Goal: Download file/media

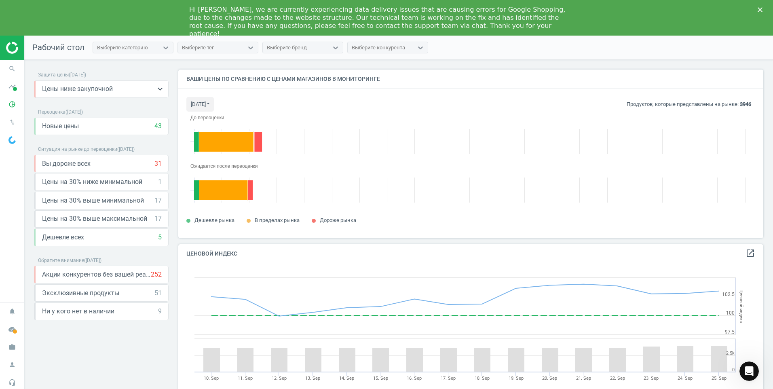
scroll to position [199, 592]
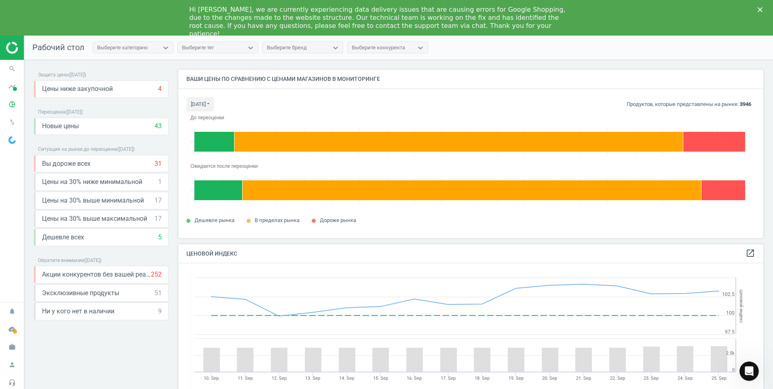
click at [13, 46] on img at bounding box center [34, 48] width 57 height 12
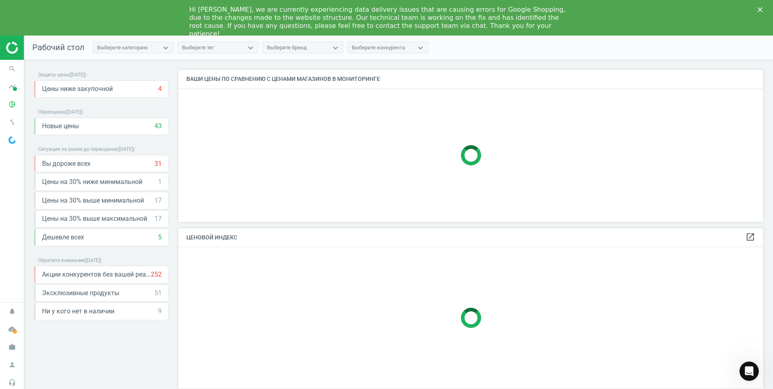
click at [13, 53] on img at bounding box center [34, 48] width 57 height 12
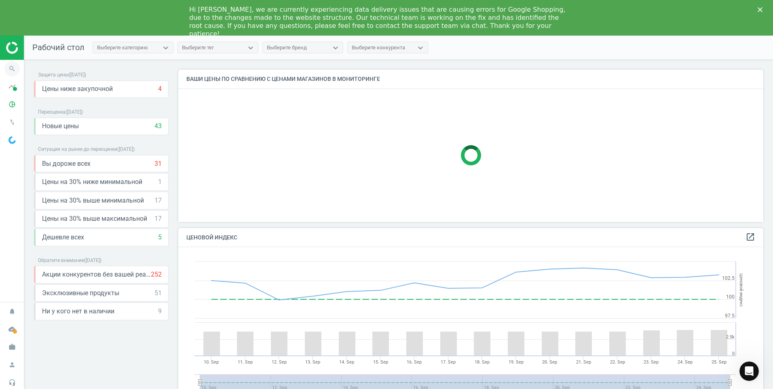
scroll to position [199, 592]
click at [12, 68] on icon "search" at bounding box center [11, 68] width 15 height 15
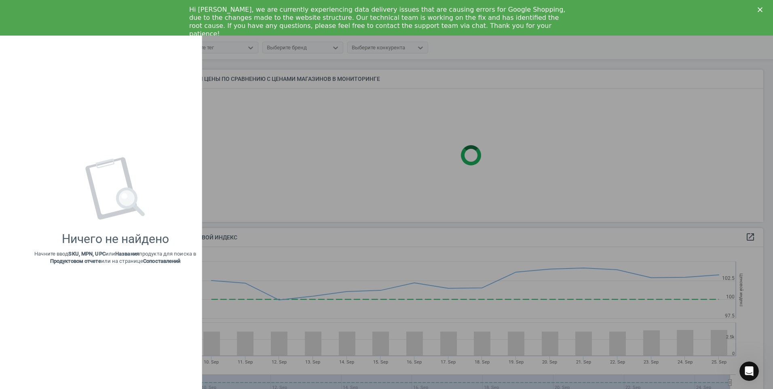
click at [12, 68] on div "keyboard_backspace" at bounding box center [11, 195] width 23 height 389
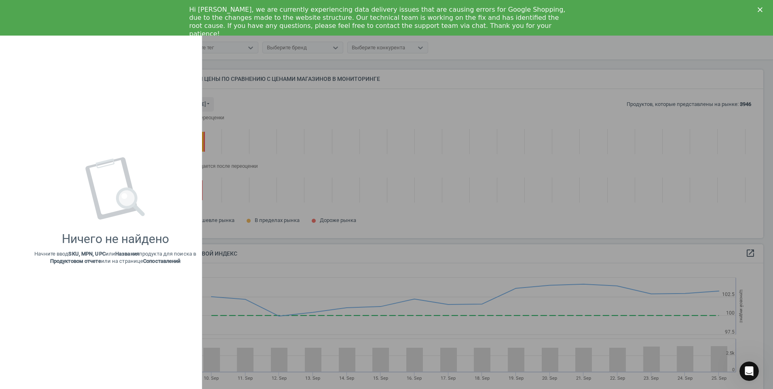
scroll to position [181, 592]
click at [52, 22] on div "Hi [PERSON_NAME], we are currently experiencing data delivery issues that are c…" at bounding box center [386, 21] width 773 height 37
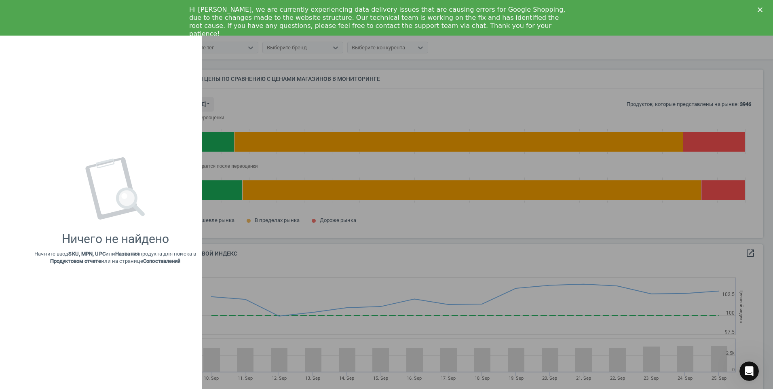
click at [70, 13] on div "Hi [PERSON_NAME], we are currently experiencing data delivery issues that are c…" at bounding box center [386, 21] width 773 height 37
click at [699, 15] on div "Hi [PERSON_NAME], we are currently experiencing data delivery issues that are c…" at bounding box center [386, 21] width 773 height 37
click at [60, 13] on div "Hi [PERSON_NAME], we are currently experiencing data delivery issues that are c…" at bounding box center [386, 21] width 773 height 37
click at [760, 7] on icon "Закрити" at bounding box center [760, 9] width 5 height 5
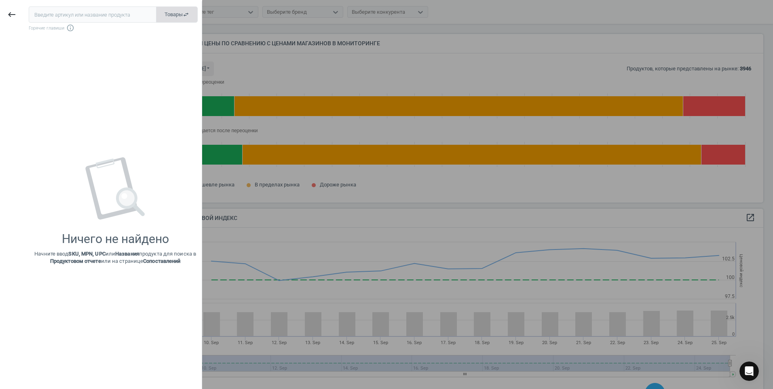
click at [171, 15] on span "Товары swap_horiz" at bounding box center [177, 14] width 25 height 7
click at [171, 15] on span "Сопоставления swap_horiz" at bounding box center [166, 14] width 45 height 7
click at [7, 12] on icon "keyboard_backspace" at bounding box center [12, 15] width 10 height 10
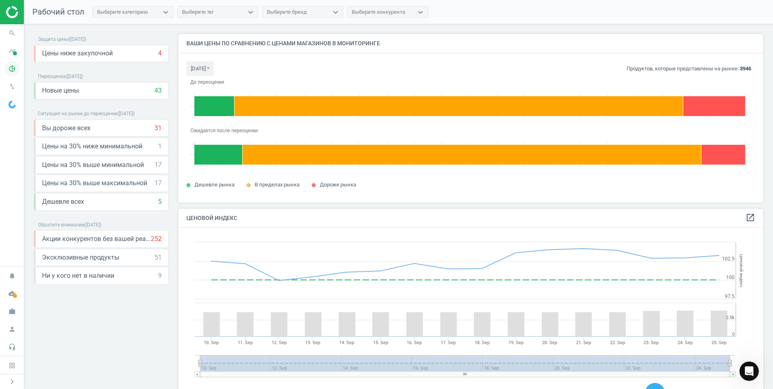
click at [13, 68] on icon "pie_chart_outlined" at bounding box center [11, 68] width 15 height 15
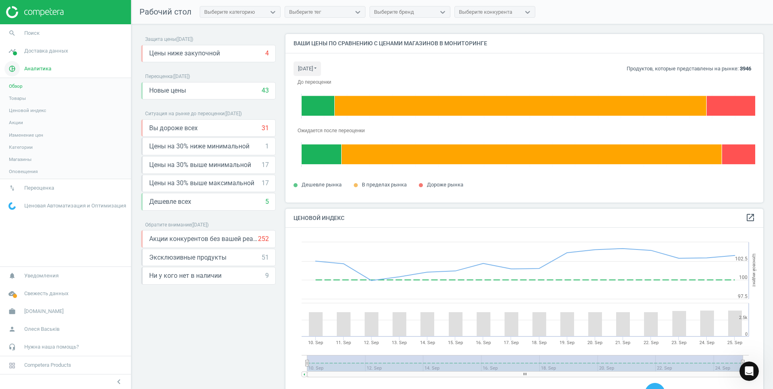
scroll to position [199, 485]
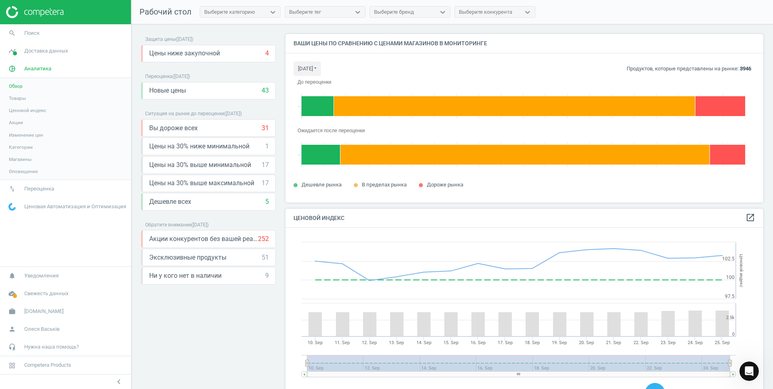
click at [19, 100] on span "Товары" at bounding box center [17, 98] width 17 height 6
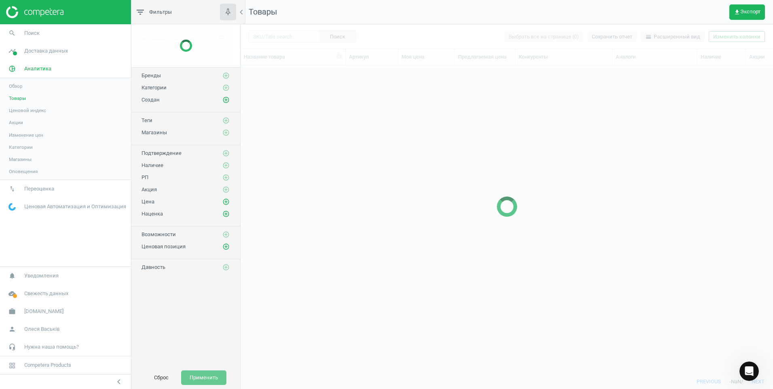
scroll to position [296, 527]
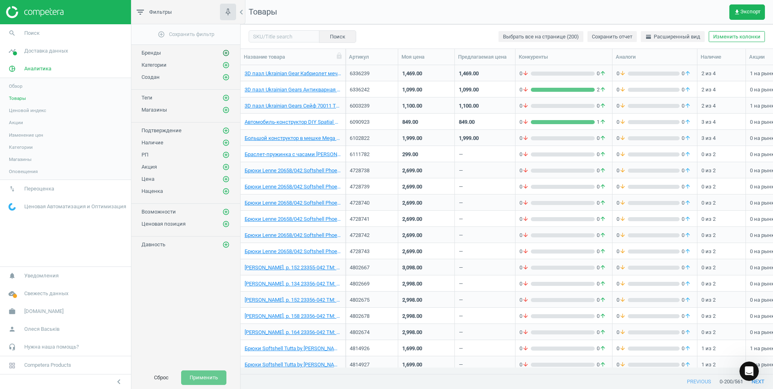
click at [226, 53] on icon "add_circle_outline" at bounding box center [225, 52] width 7 height 7
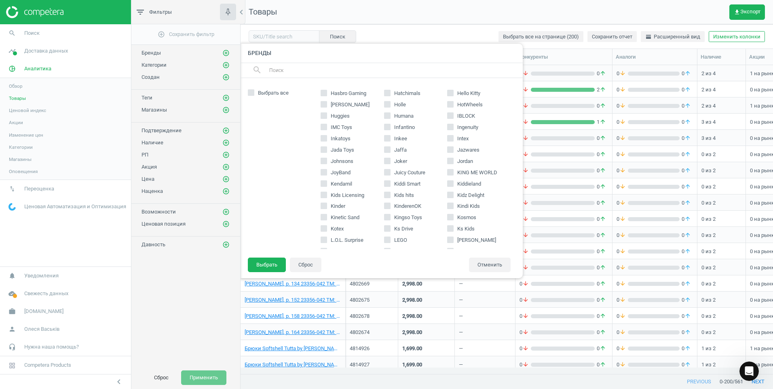
scroll to position [607, 0]
click at [322, 129] on input "LENNE" at bounding box center [324, 129] width 5 height 5
checkbox input "true"
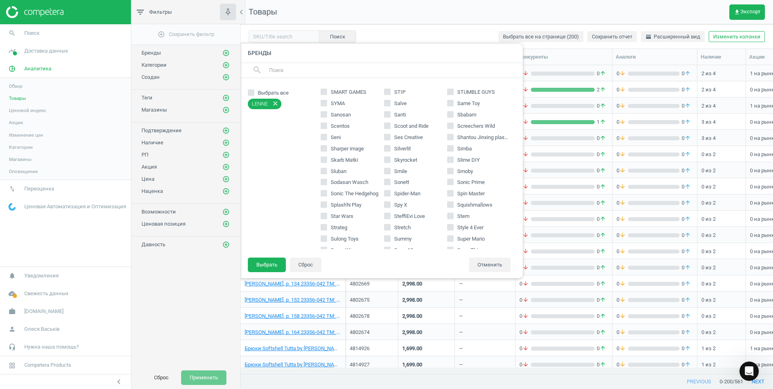
scroll to position [1132, 0]
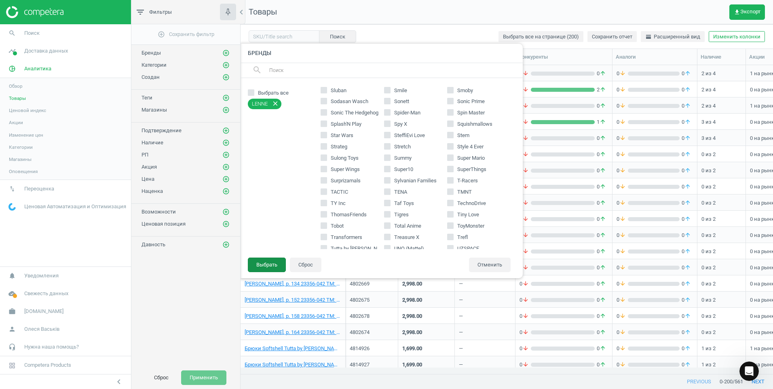
click at [267, 266] on button "Выбрать" at bounding box center [267, 265] width 38 height 15
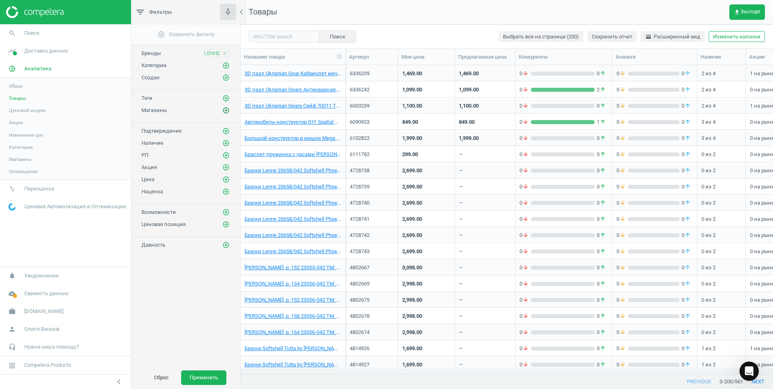
click at [226, 111] on icon "add_circle_outline" at bounding box center [225, 110] width 7 height 7
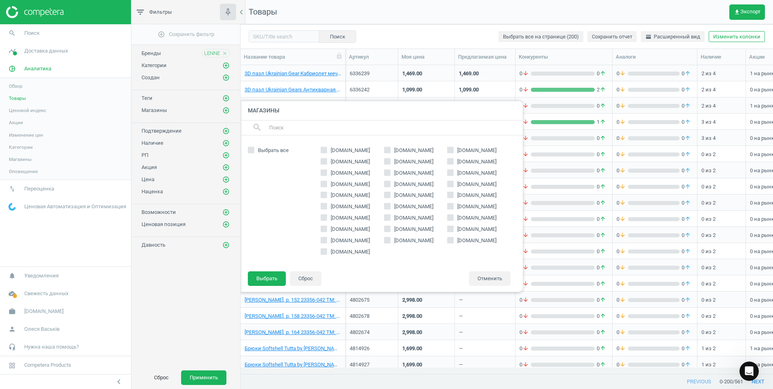
click at [326, 148] on input "rozetka.com.ua" at bounding box center [324, 149] width 5 height 5
checkbox input "true"
click at [265, 278] on button "Выбрать" at bounding box center [267, 278] width 38 height 15
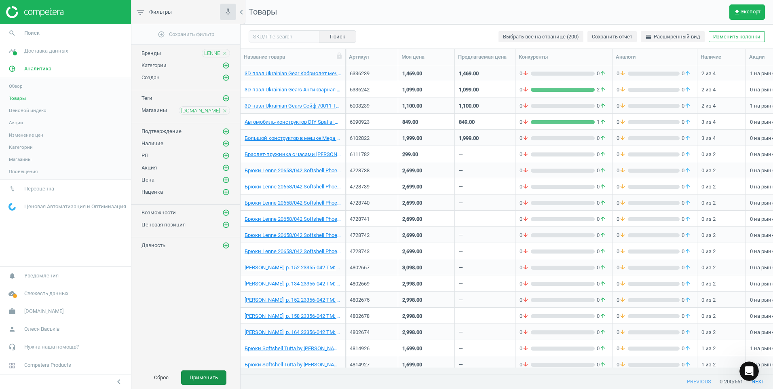
click at [212, 377] on button "Применить" at bounding box center [203, 377] width 45 height 15
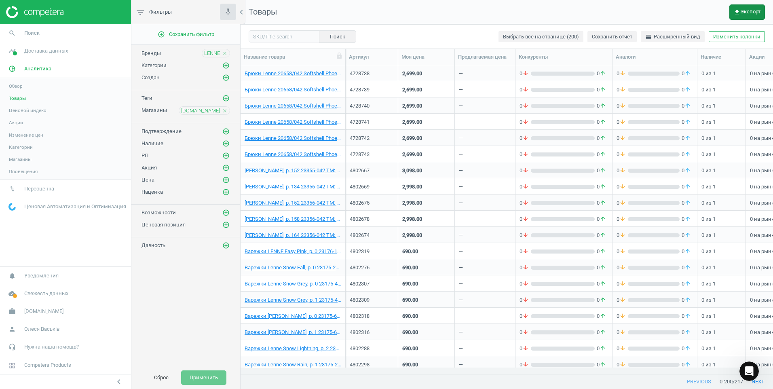
click at [738, 13] on icon "get_app" at bounding box center [737, 12] width 6 height 6
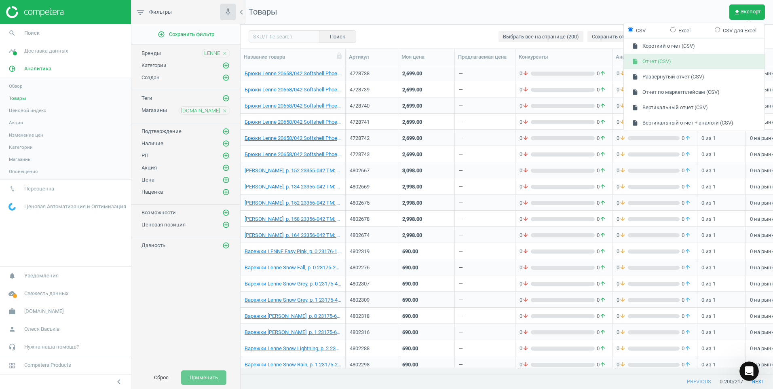
click at [662, 61] on button "insert_drive_file Отчет (CSV)" at bounding box center [694, 61] width 141 height 15
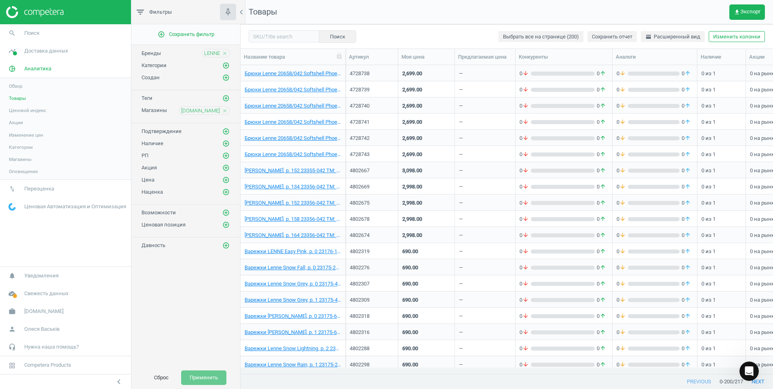
click at [544, 1] on nav "Товары get_app Экспорт" at bounding box center [507, 12] width 533 height 24
click at [737, 12] on icon "get_app" at bounding box center [737, 12] width 6 height 6
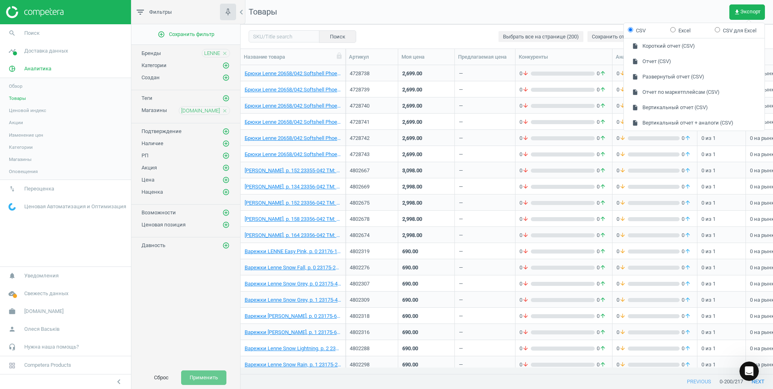
click at [675, 28] on input "Excel" at bounding box center [673, 29] width 5 height 5
radio input "true"
click at [662, 59] on button "insert_drive_file Отчет (Excel)" at bounding box center [694, 61] width 141 height 15
